Goal: Information Seeking & Learning: Learn about a topic

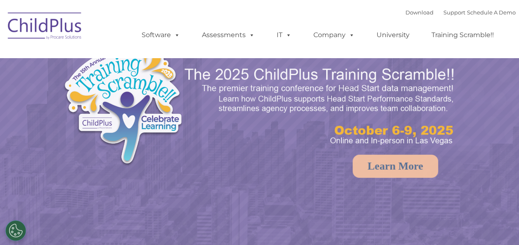
select select "MEDIUM"
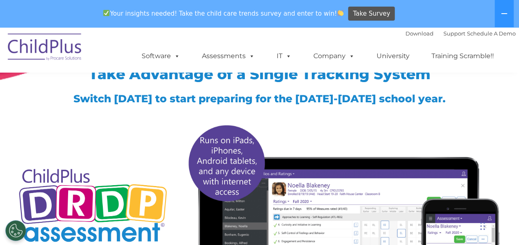
scroll to position [44, 0]
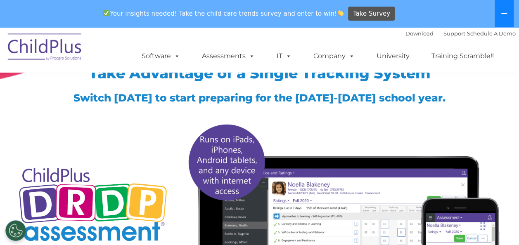
click at [502, 14] on icon at bounding box center [504, 13] width 7 height 7
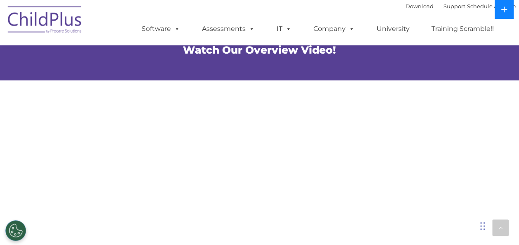
scroll to position [496, 0]
